Goal: Information Seeking & Learning: Learn about a topic

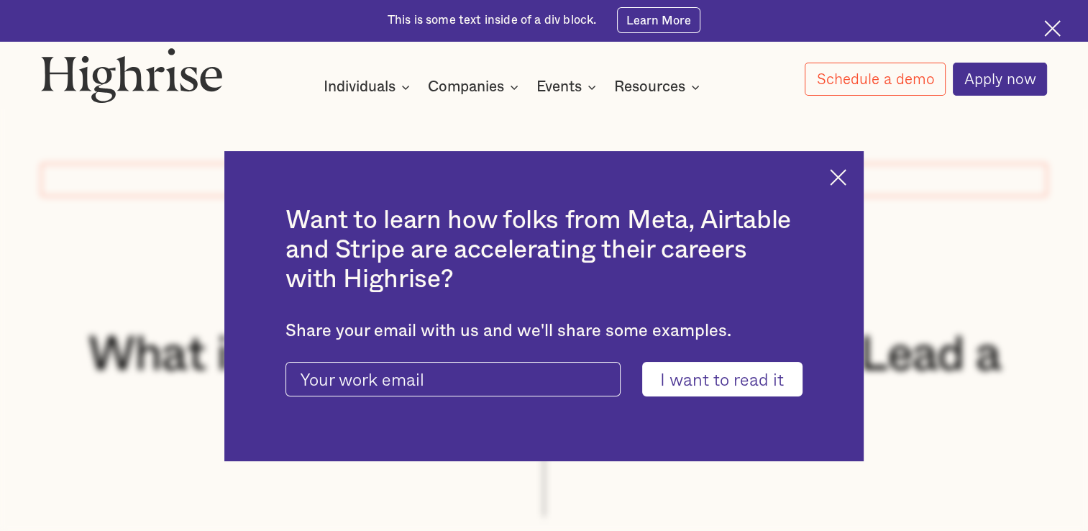
click at [847, 176] on img at bounding box center [838, 177] width 17 height 17
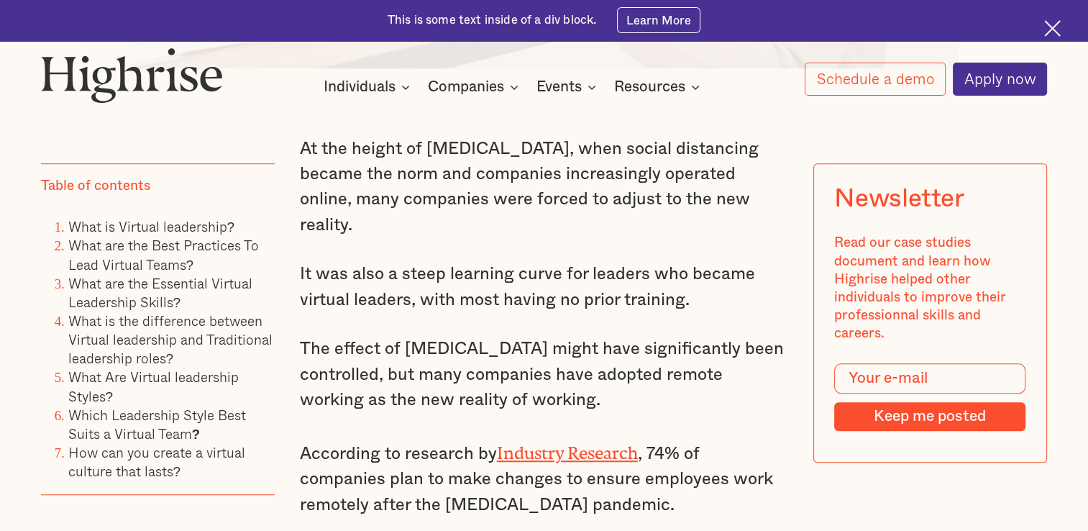
scroll to position [1007, 0]
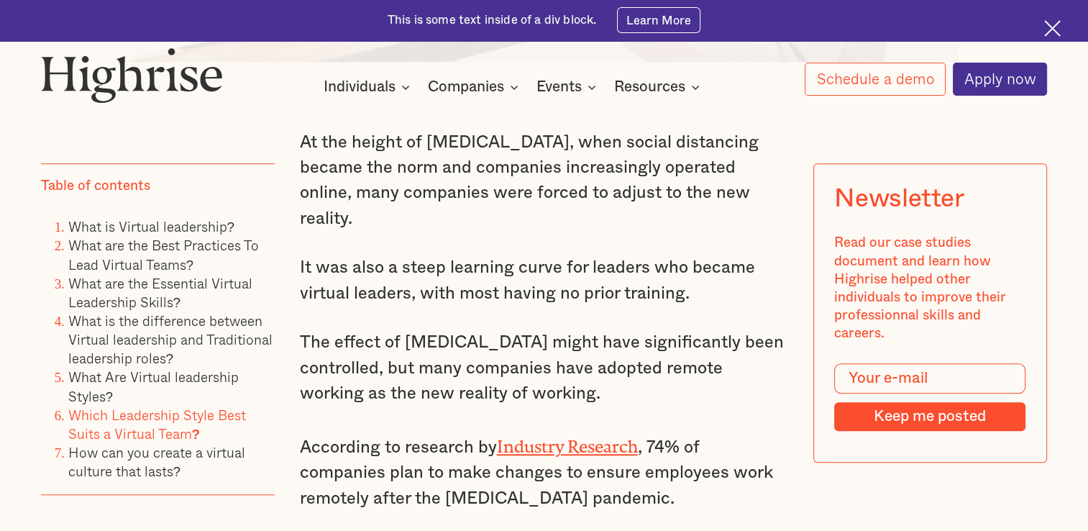
click at [144, 416] on link "Which Leadership Style Best Suits a Virtual Team ?" at bounding box center [157, 424] width 178 height 40
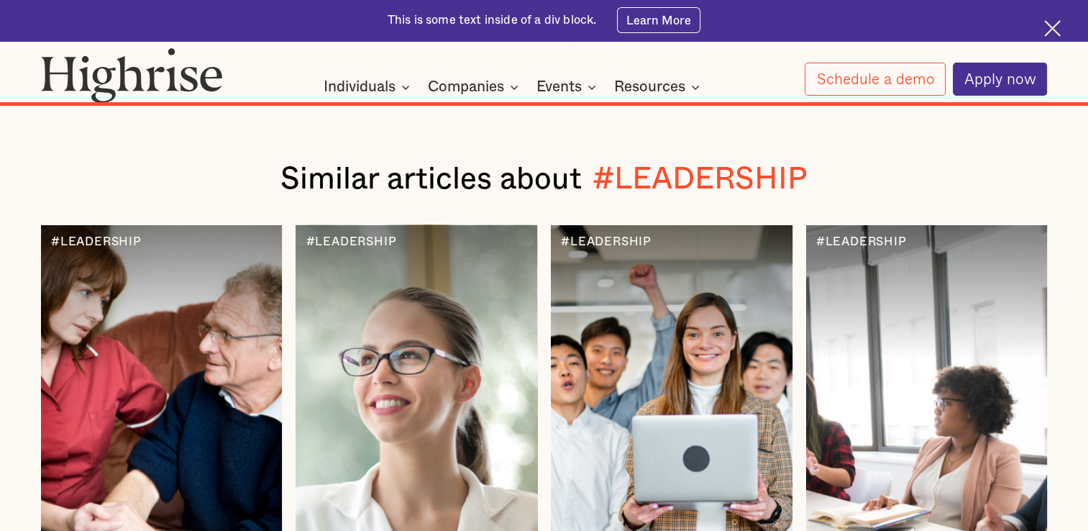
scroll to position [14577, 0]
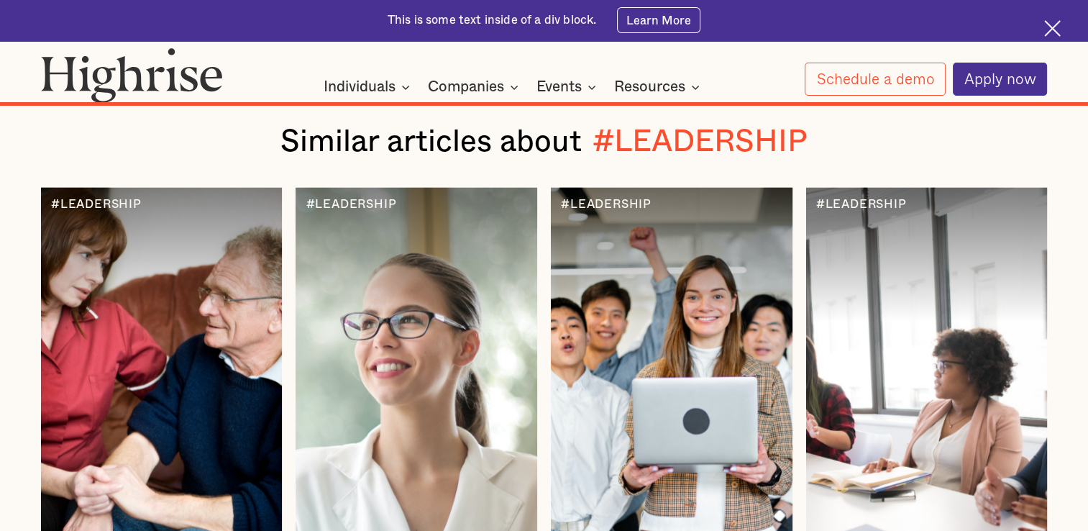
click at [352, 188] on div at bounding box center [417, 392] width 242 height 408
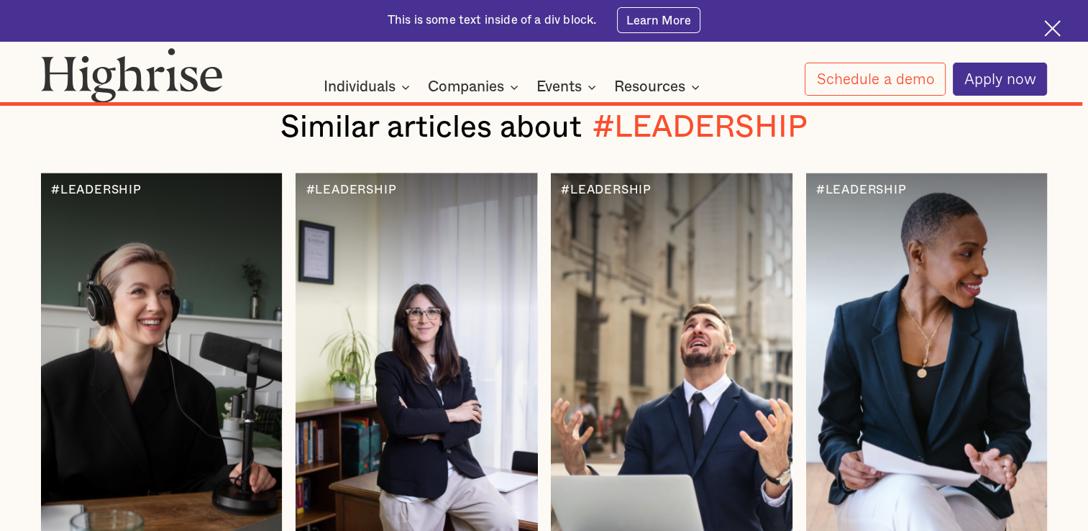
scroll to position [9279, 0]
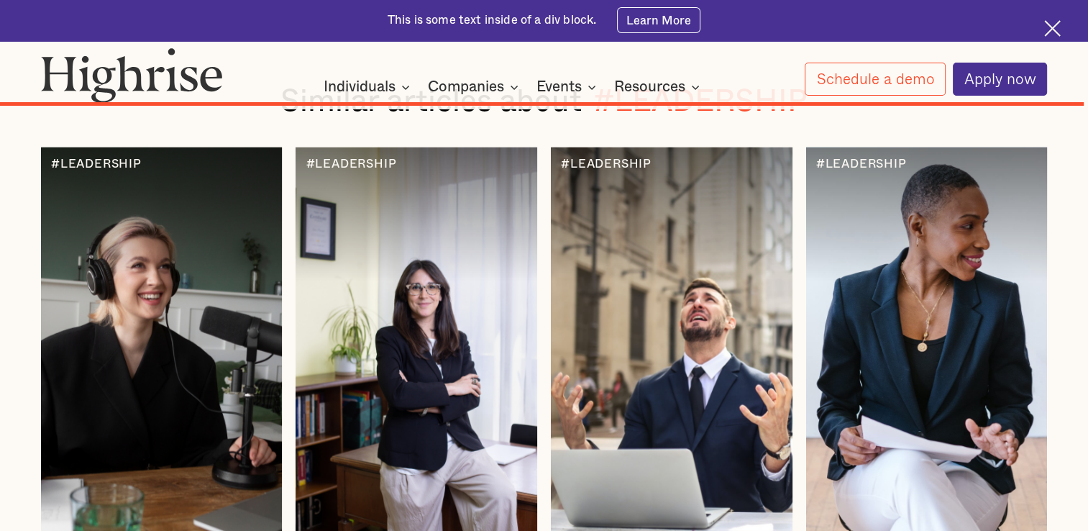
click at [864, 337] on div at bounding box center [927, 351] width 242 height 408
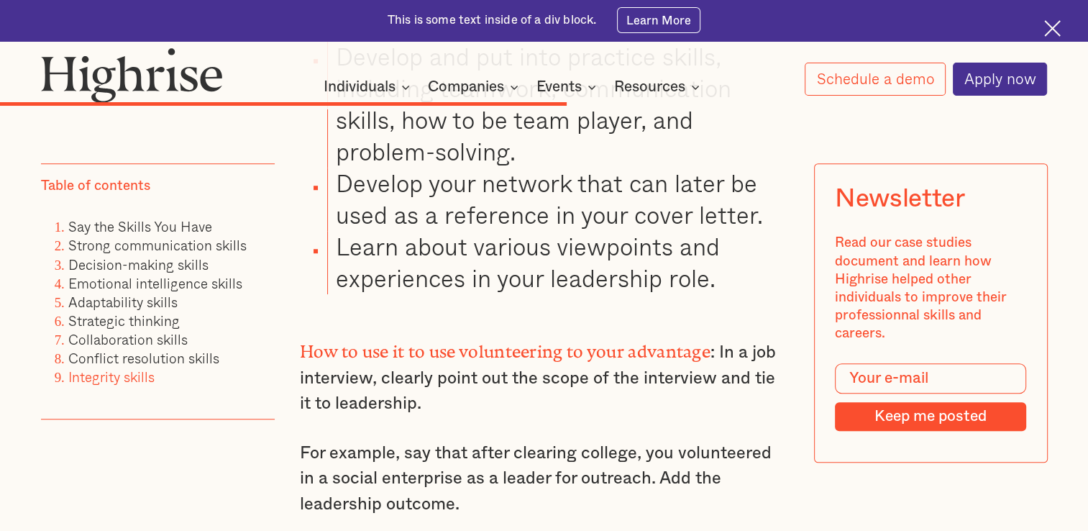
scroll to position [6402, 0]
